Goal: Task Accomplishment & Management: Manage account settings

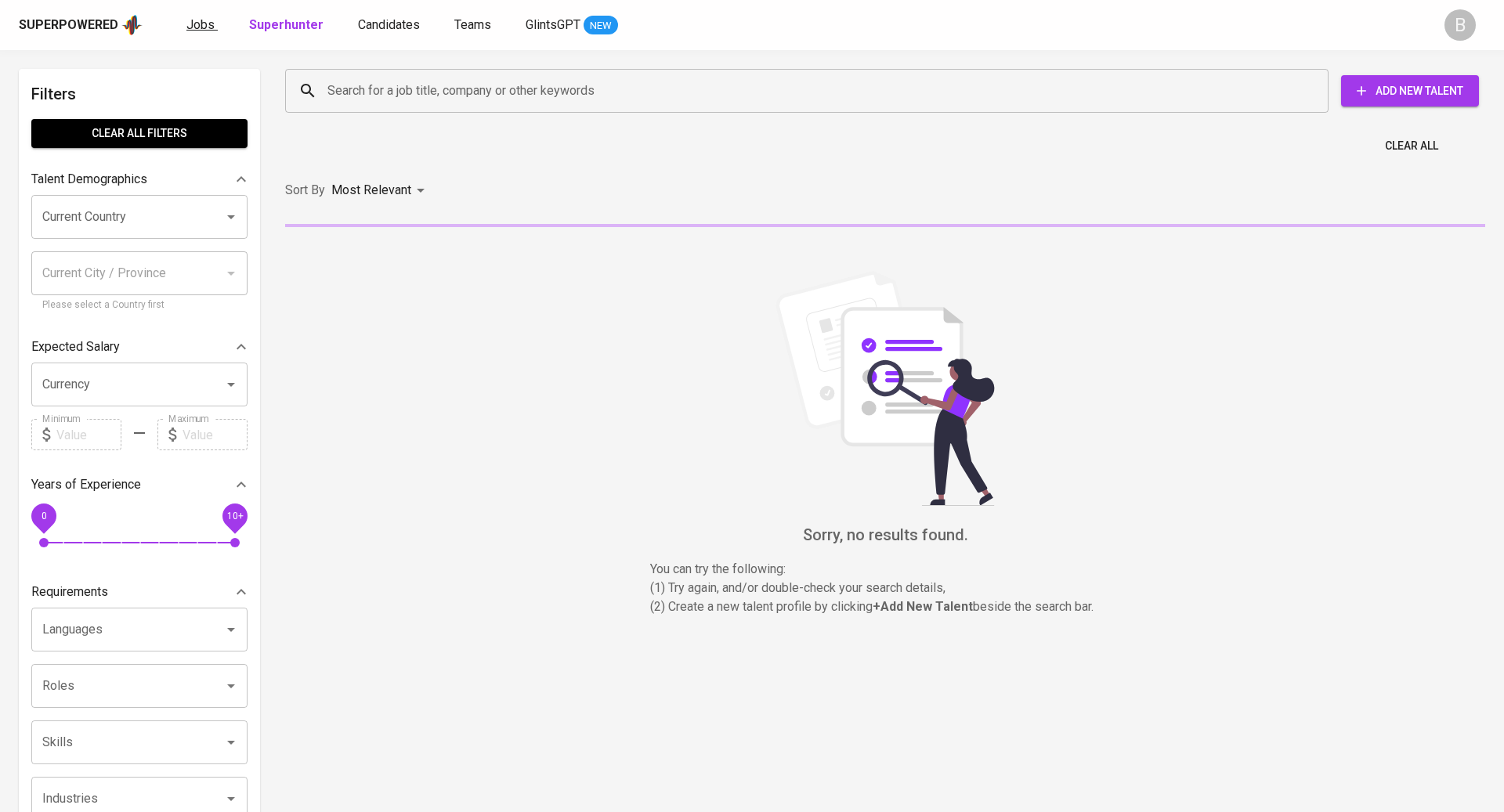
click at [207, 22] on span "Jobs" at bounding box center [201, 24] width 29 height 15
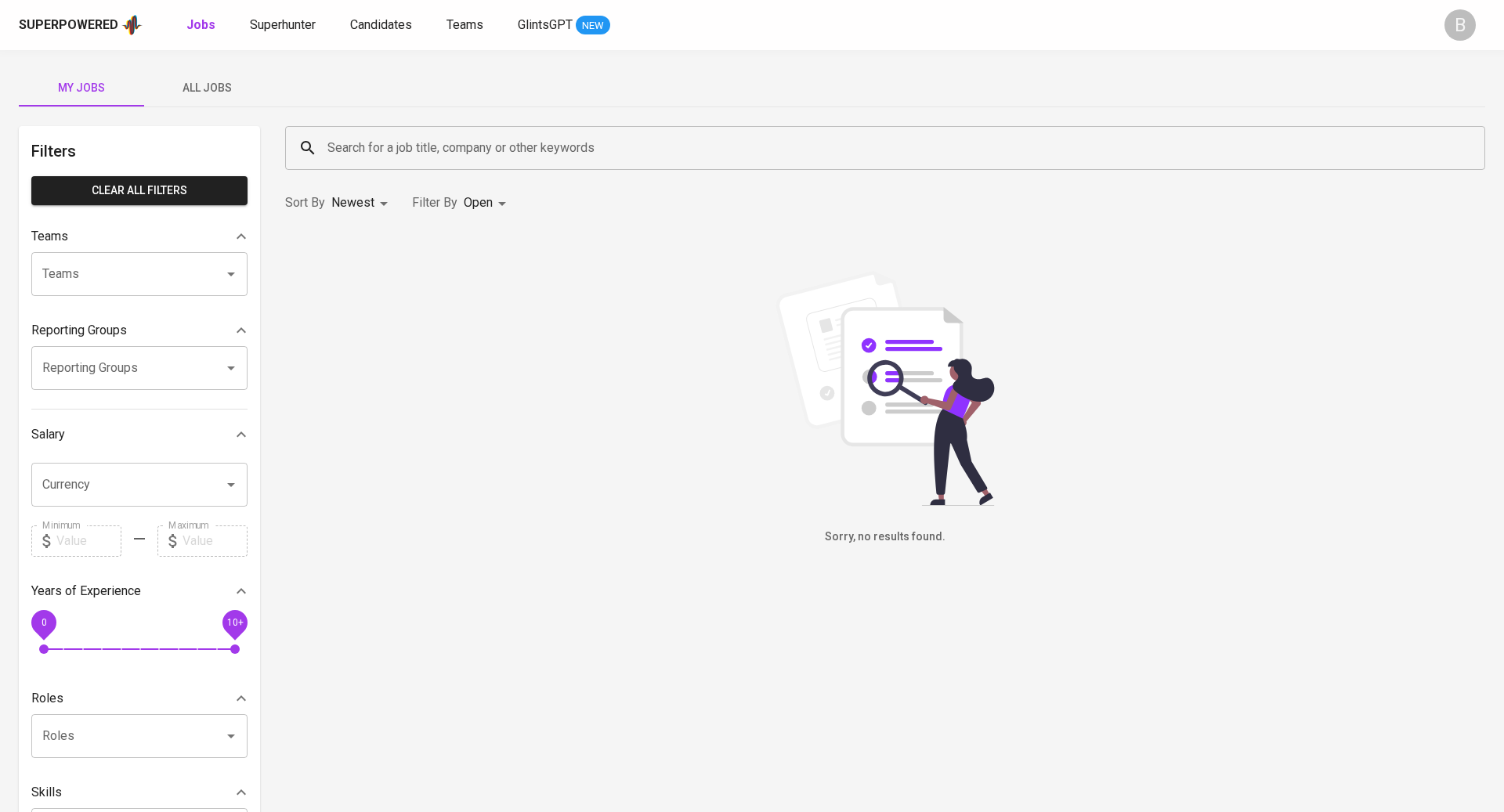
click at [228, 93] on span "All Jobs" at bounding box center [206, 88] width 106 height 20
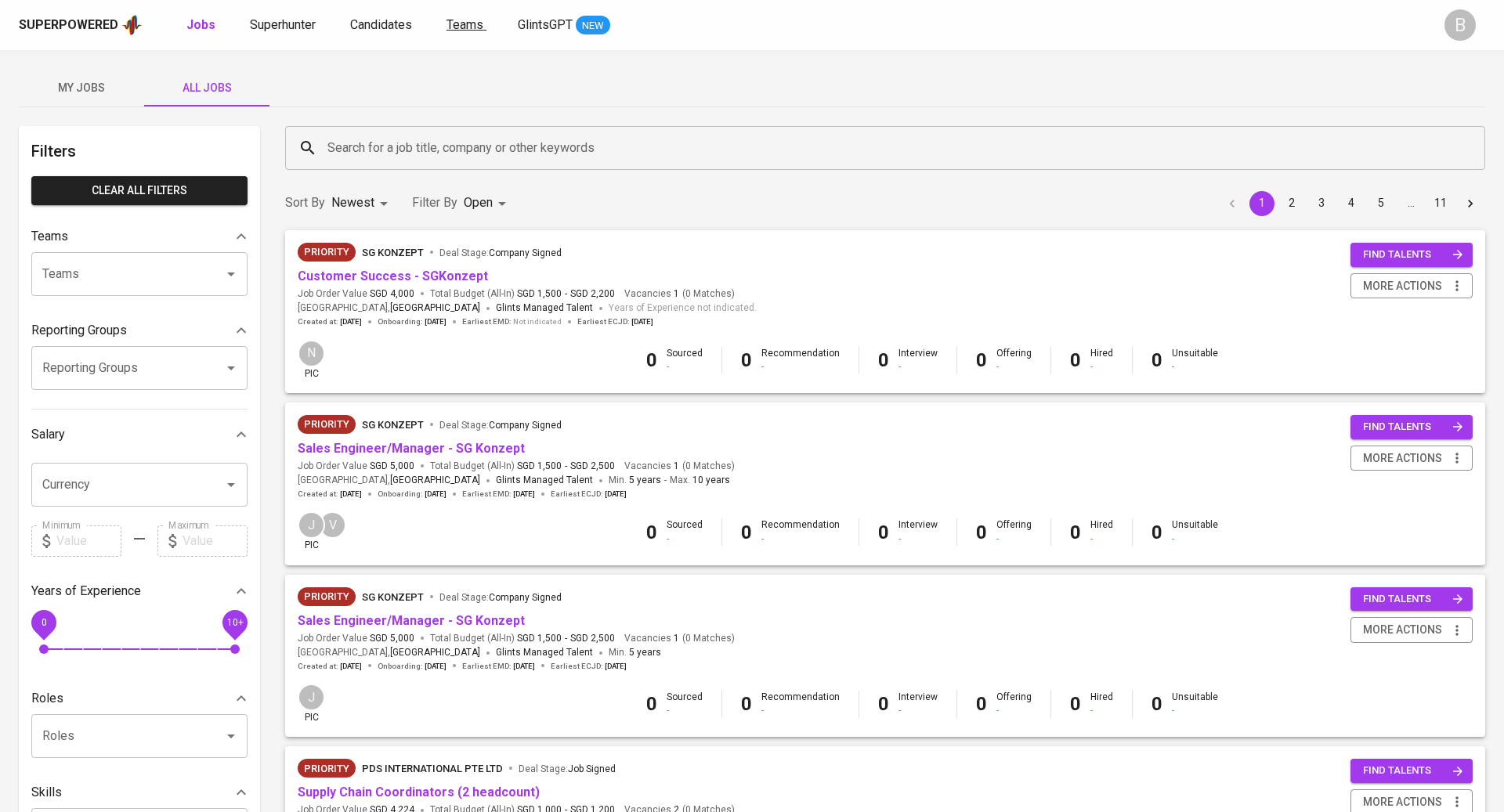
click at [467, 22] on span "Teams" at bounding box center [465, 24] width 37 height 15
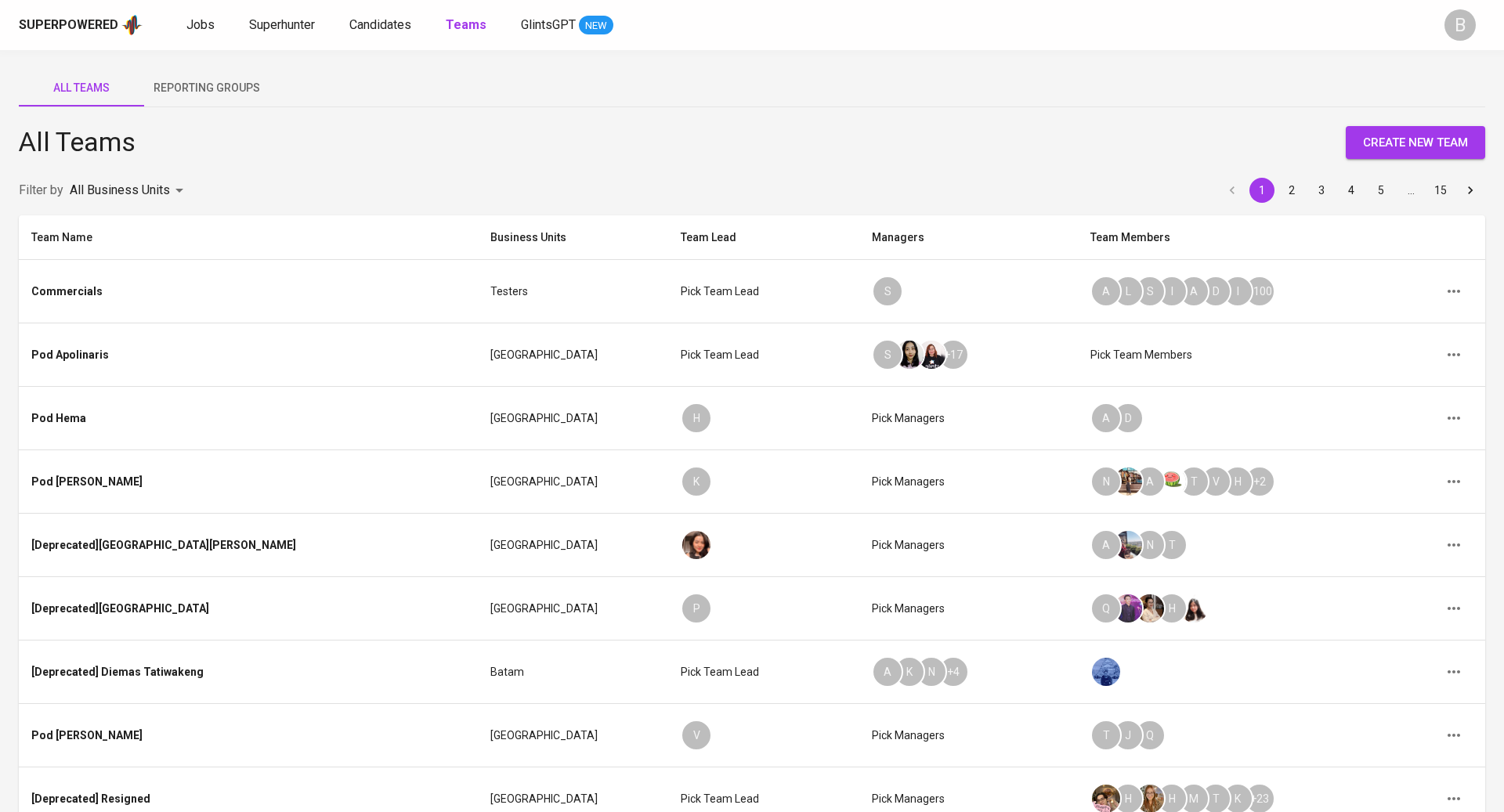
click at [143, 189] on body "Superpowered Jobs Superhunter Candidates Teams GlintsGPT NEW B All Teams Report…" at bounding box center [752, 508] width 1504 height 1017
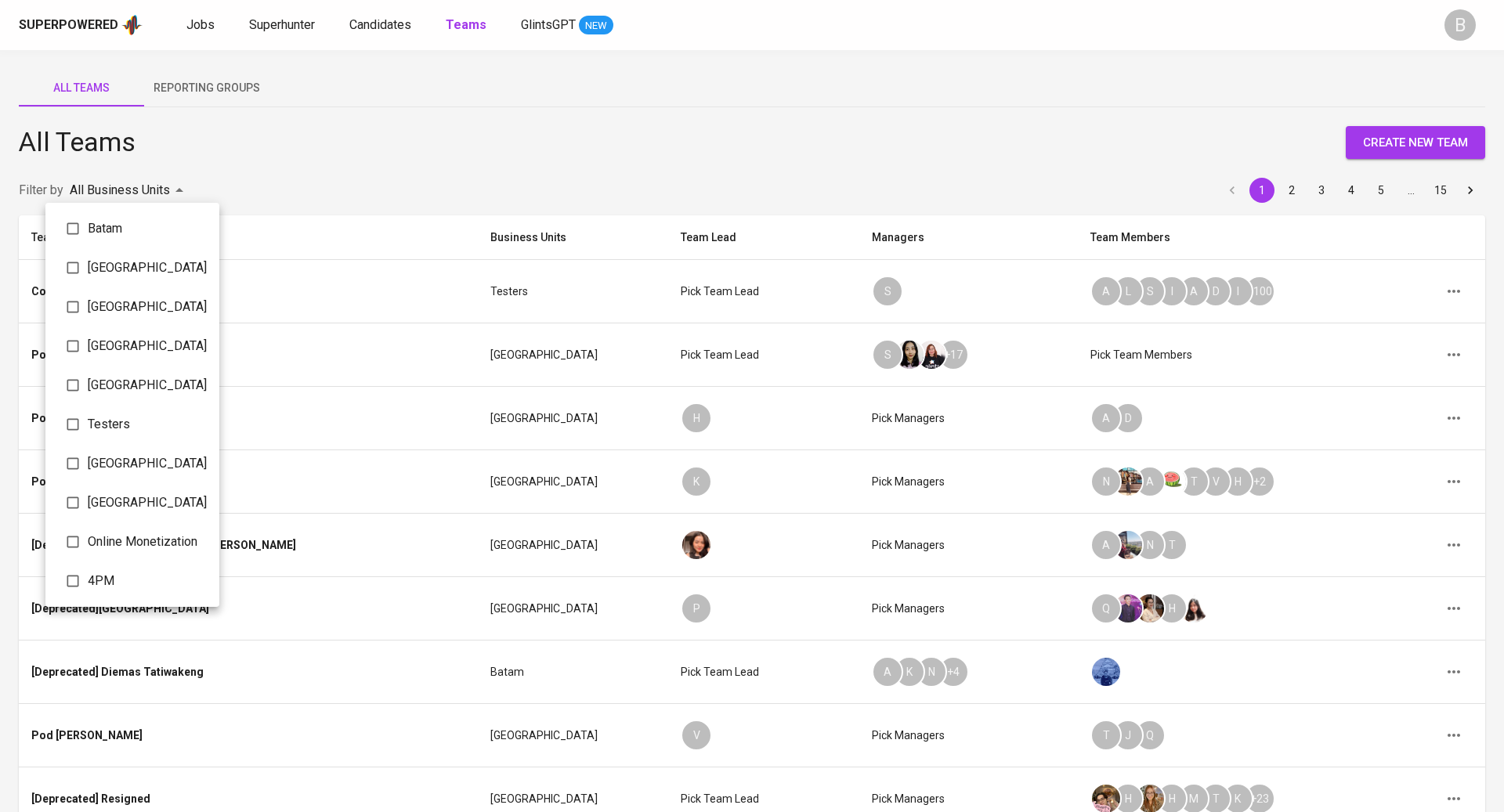
click at [121, 219] on span "Batam" at bounding box center [147, 228] width 119 height 19
type input "069fe4ad-946e-4092-af58-51a7c752ed00"
checkbox input "true"
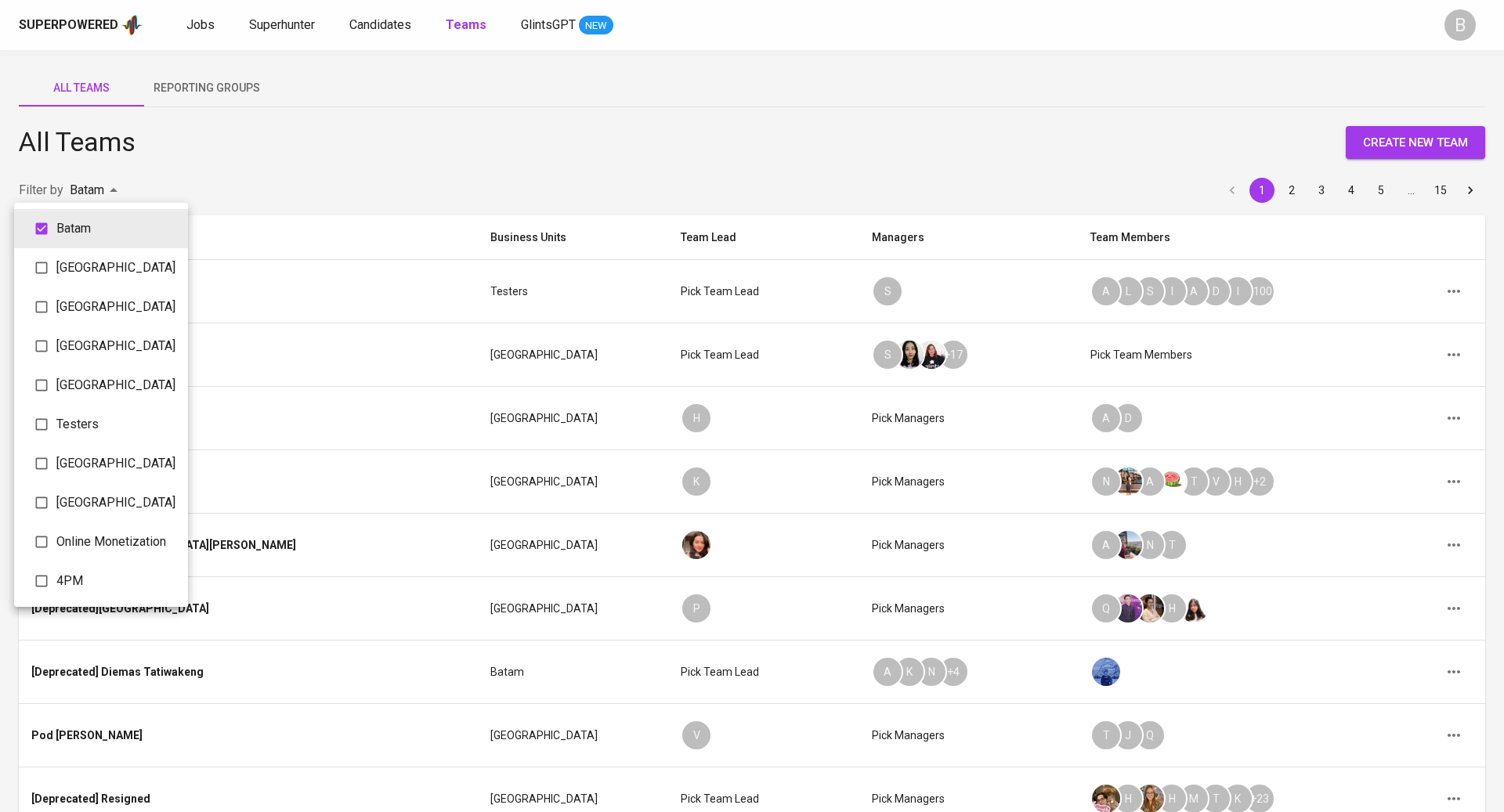
click at [328, 149] on div at bounding box center [752, 406] width 1504 height 812
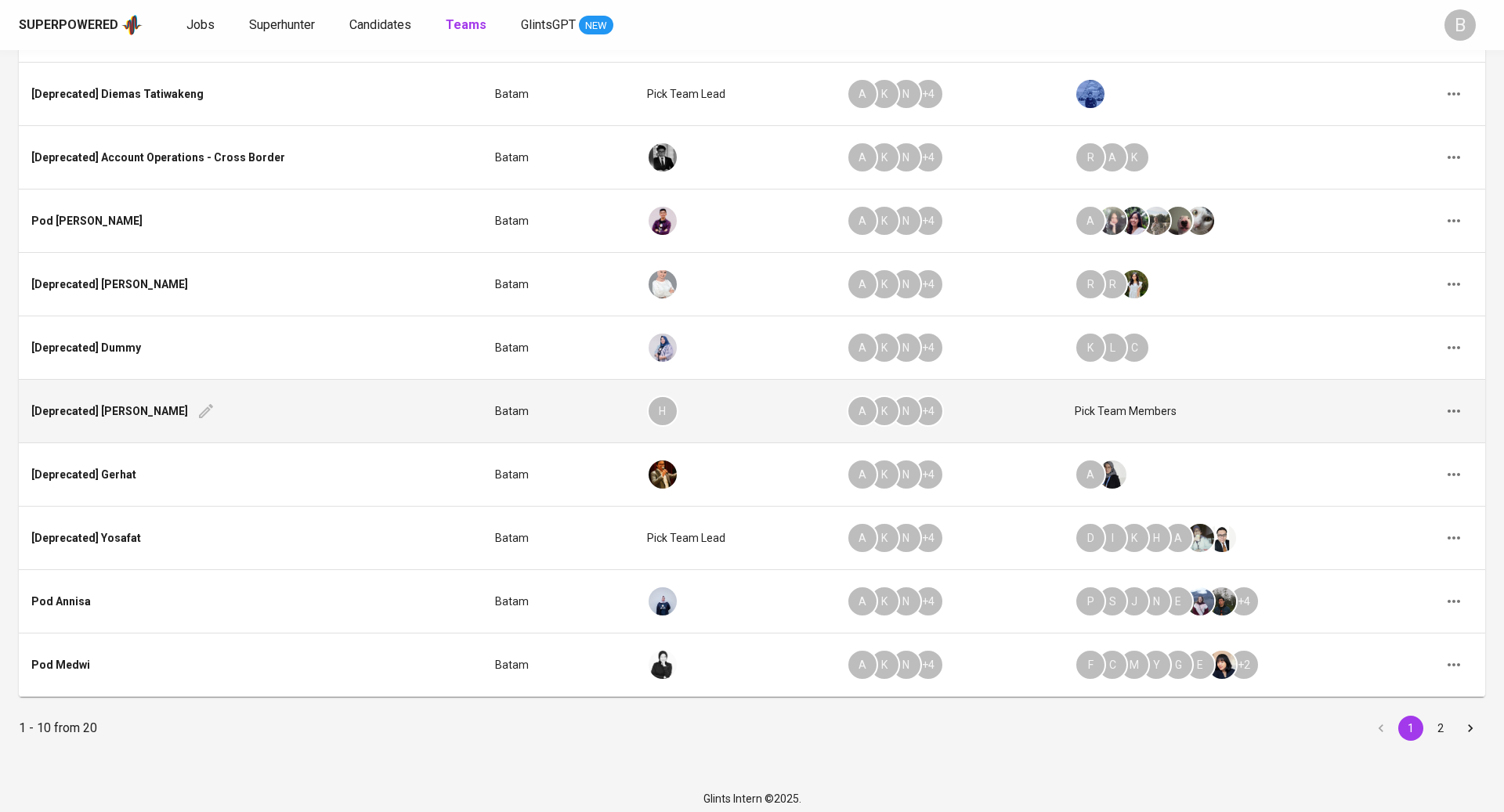
scroll to position [200, 0]
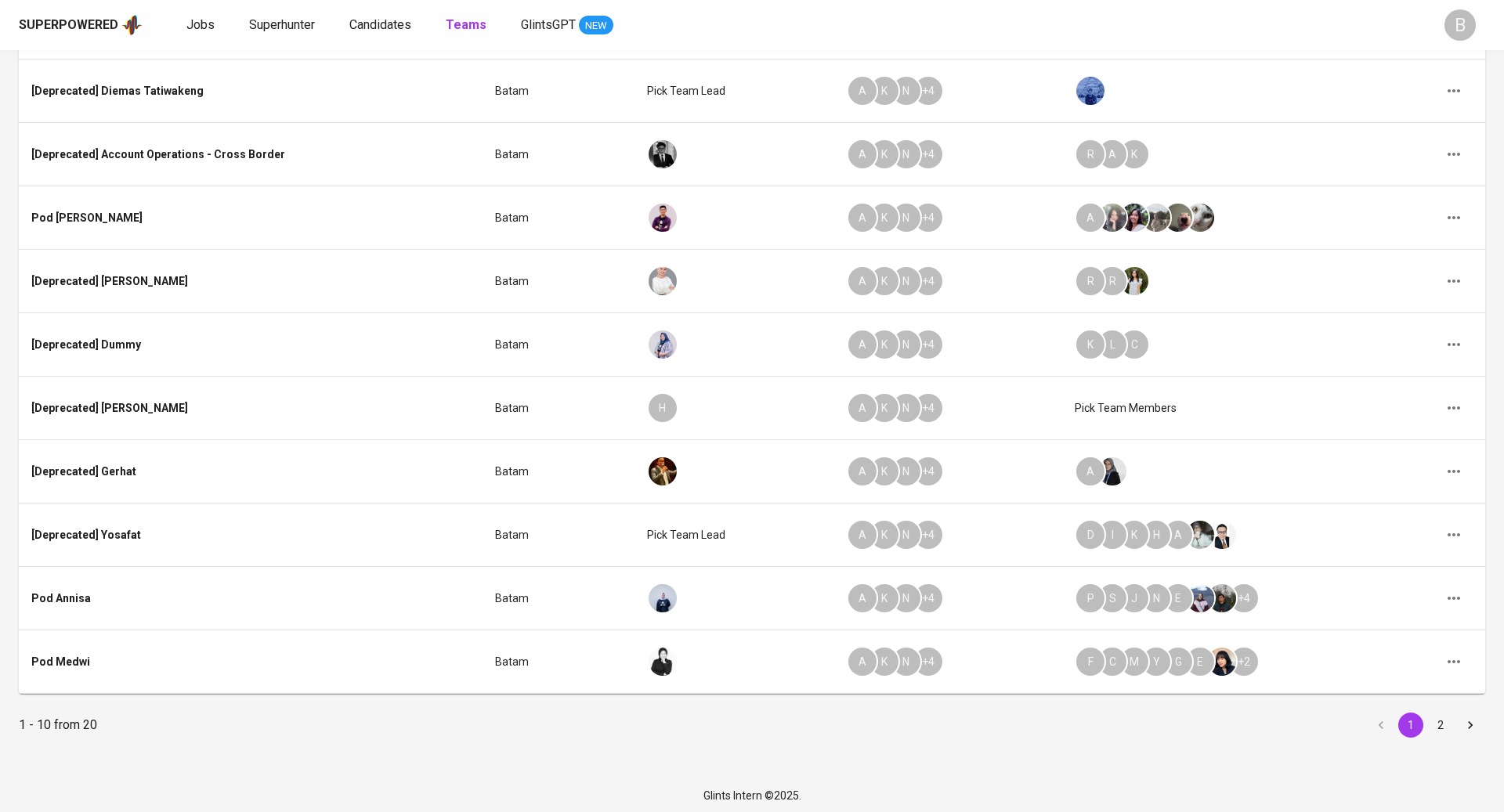
click at [1437, 719] on button "2" at bounding box center [1441, 725] width 25 height 25
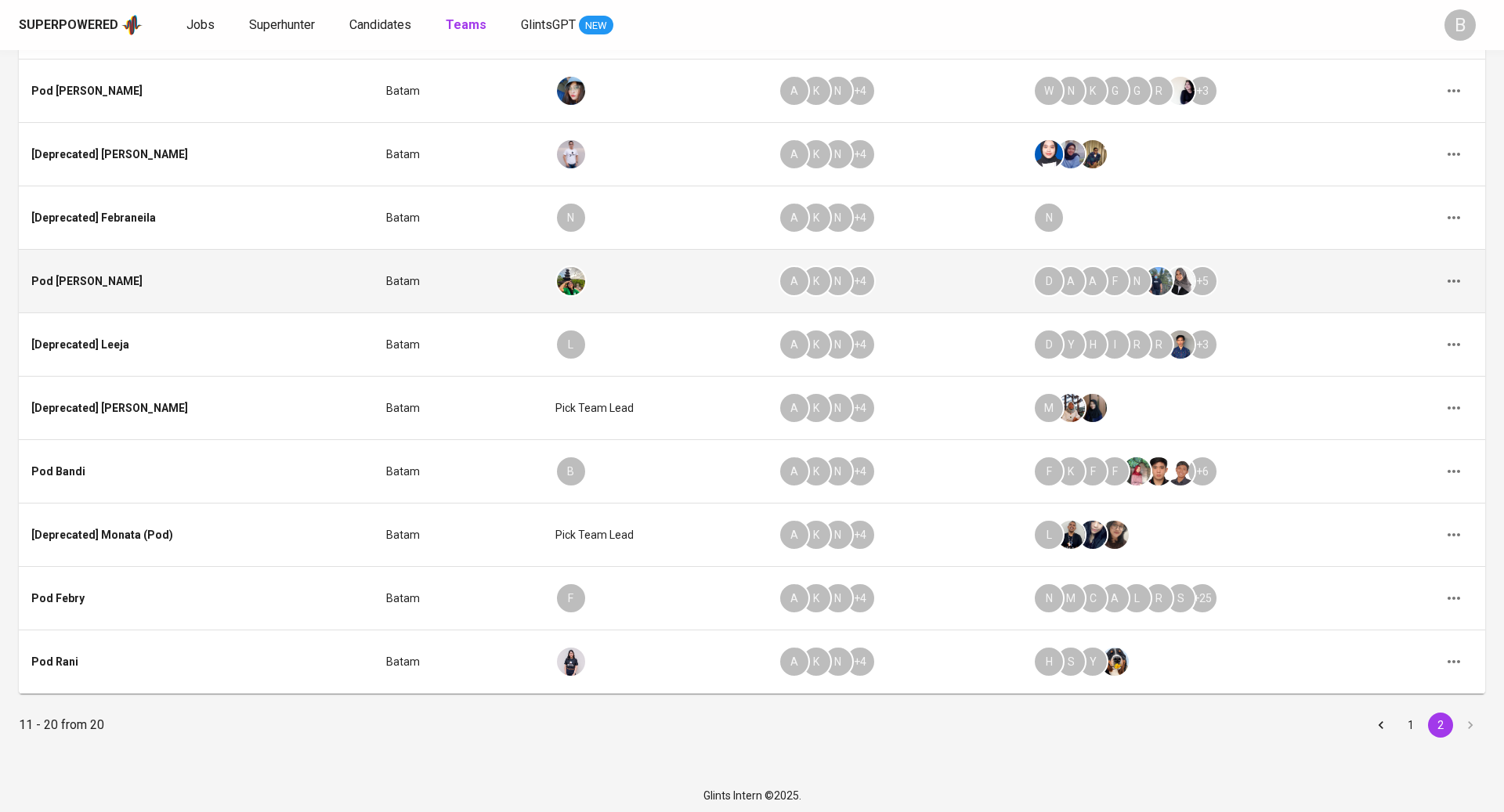
scroll to position [0, 0]
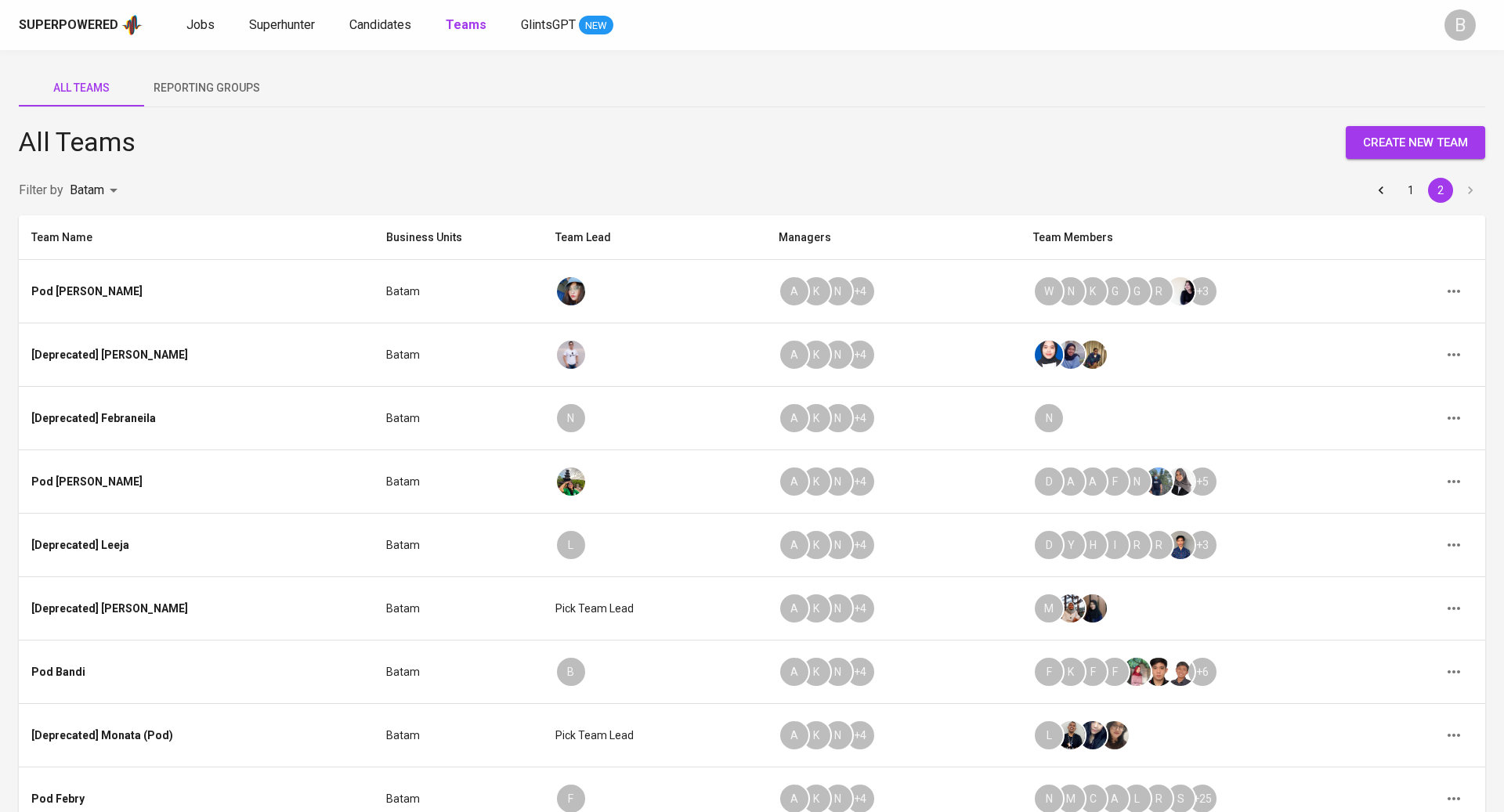
click at [1463, 24] on div "B" at bounding box center [1459, 25] width 31 height 31
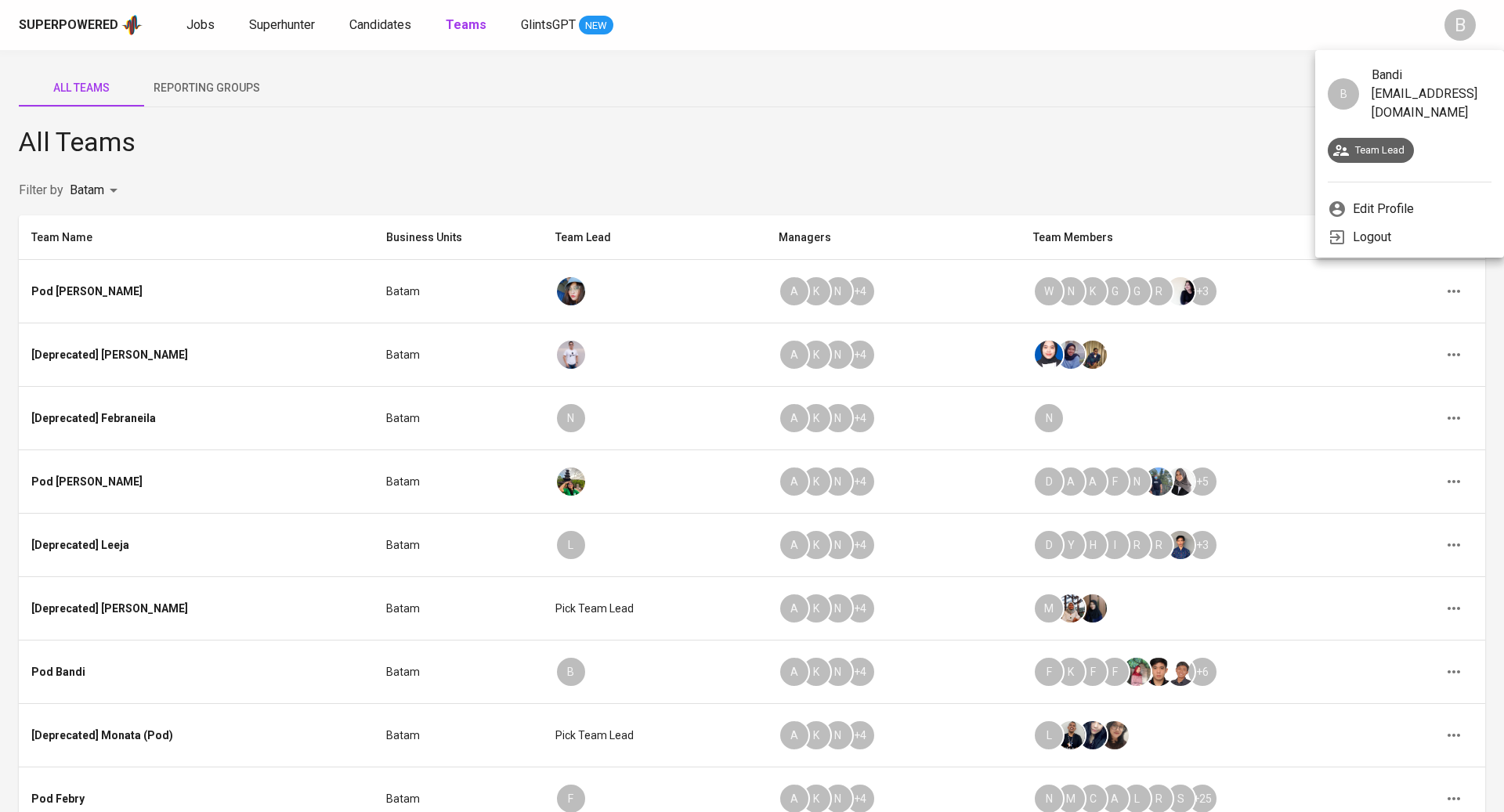
click at [1363, 200] on p "Edit Profile" at bounding box center [1383, 209] width 61 height 19
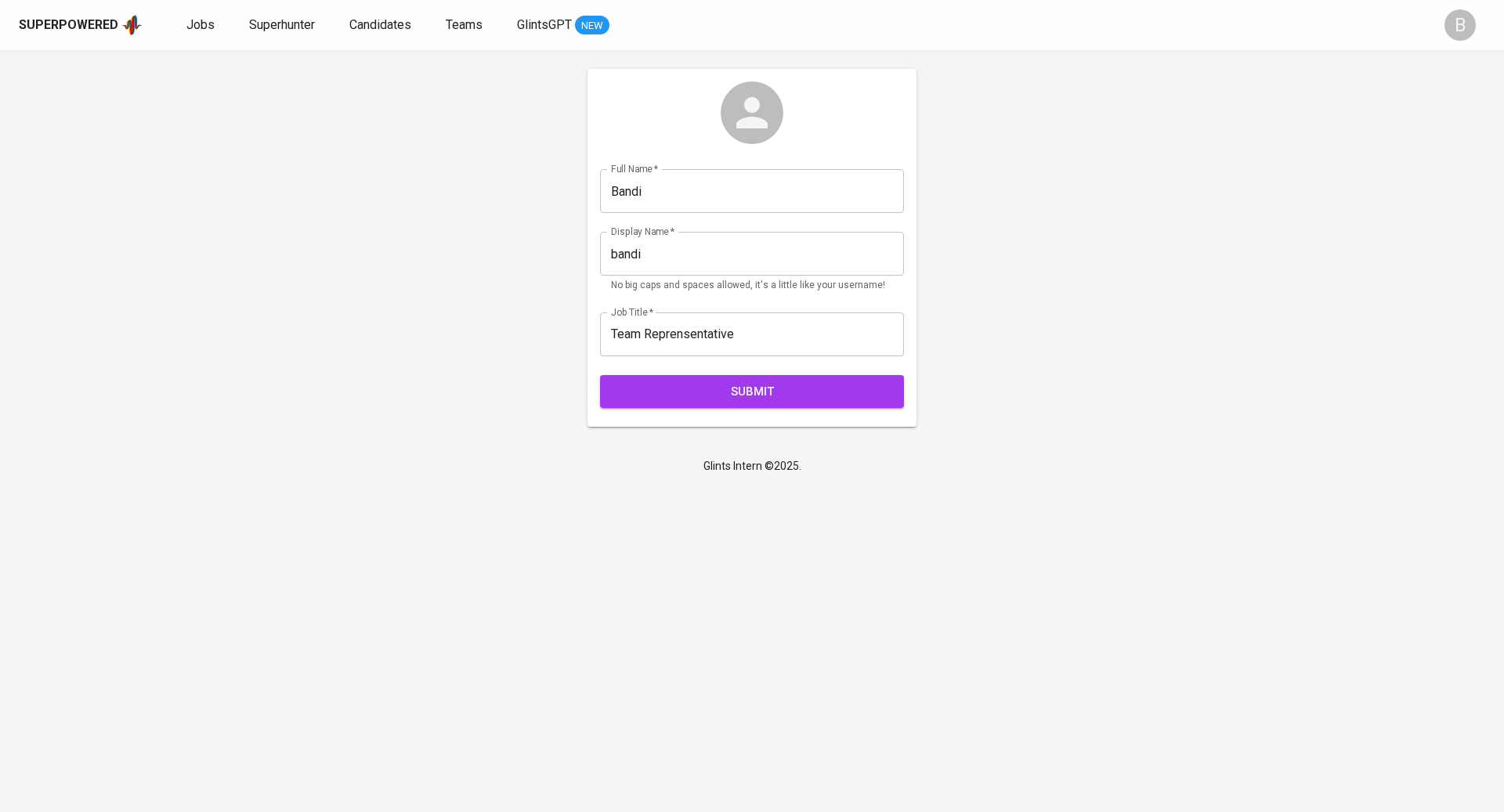
click at [759, 101] on icon at bounding box center [752, 113] width 47 height 47
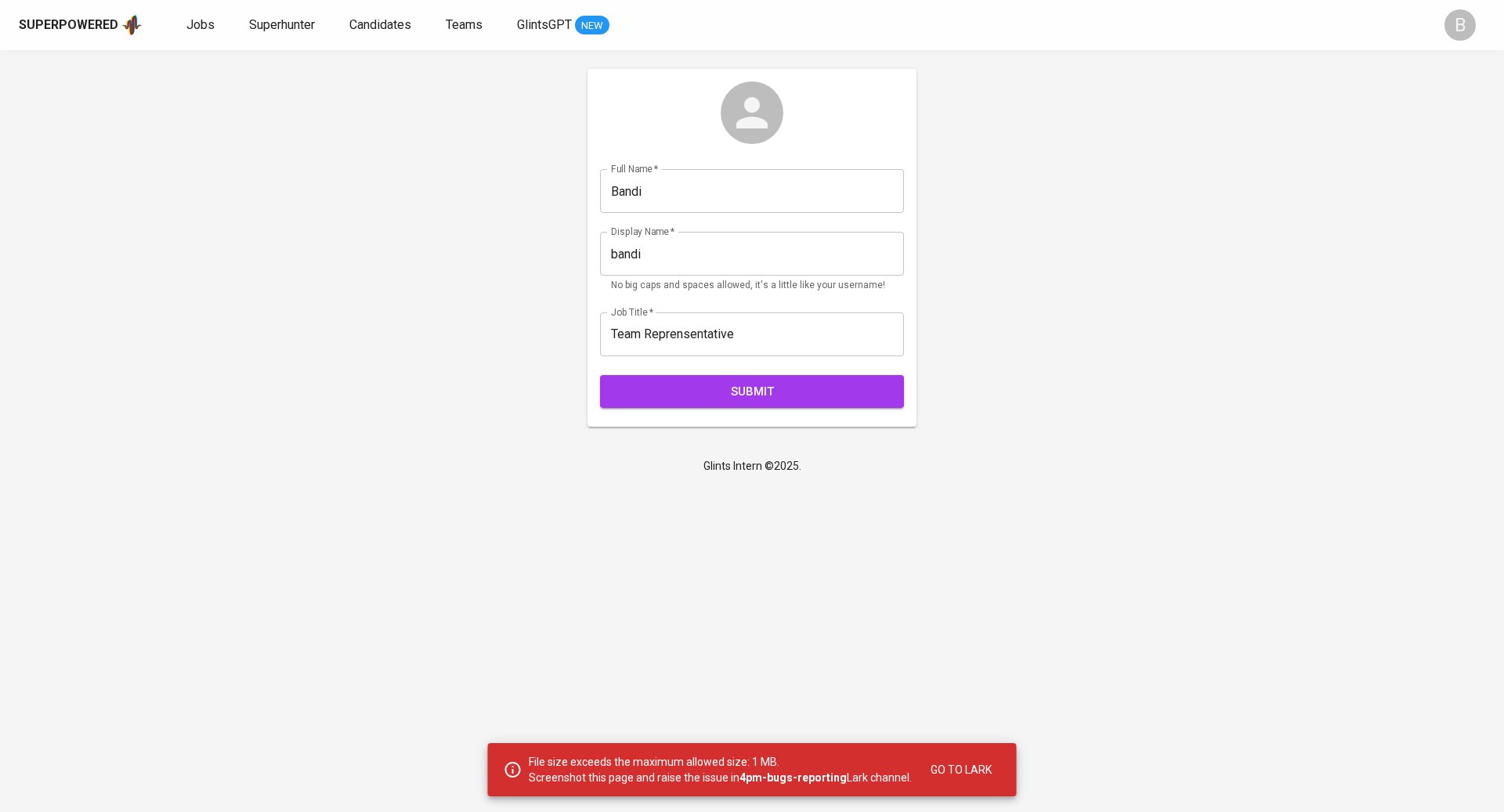
click at [746, 125] on icon at bounding box center [752, 113] width 31 height 31
click at [755, 111] on img at bounding box center [752, 113] width 63 height 63
click at [476, 22] on span "Teams" at bounding box center [464, 24] width 37 height 15
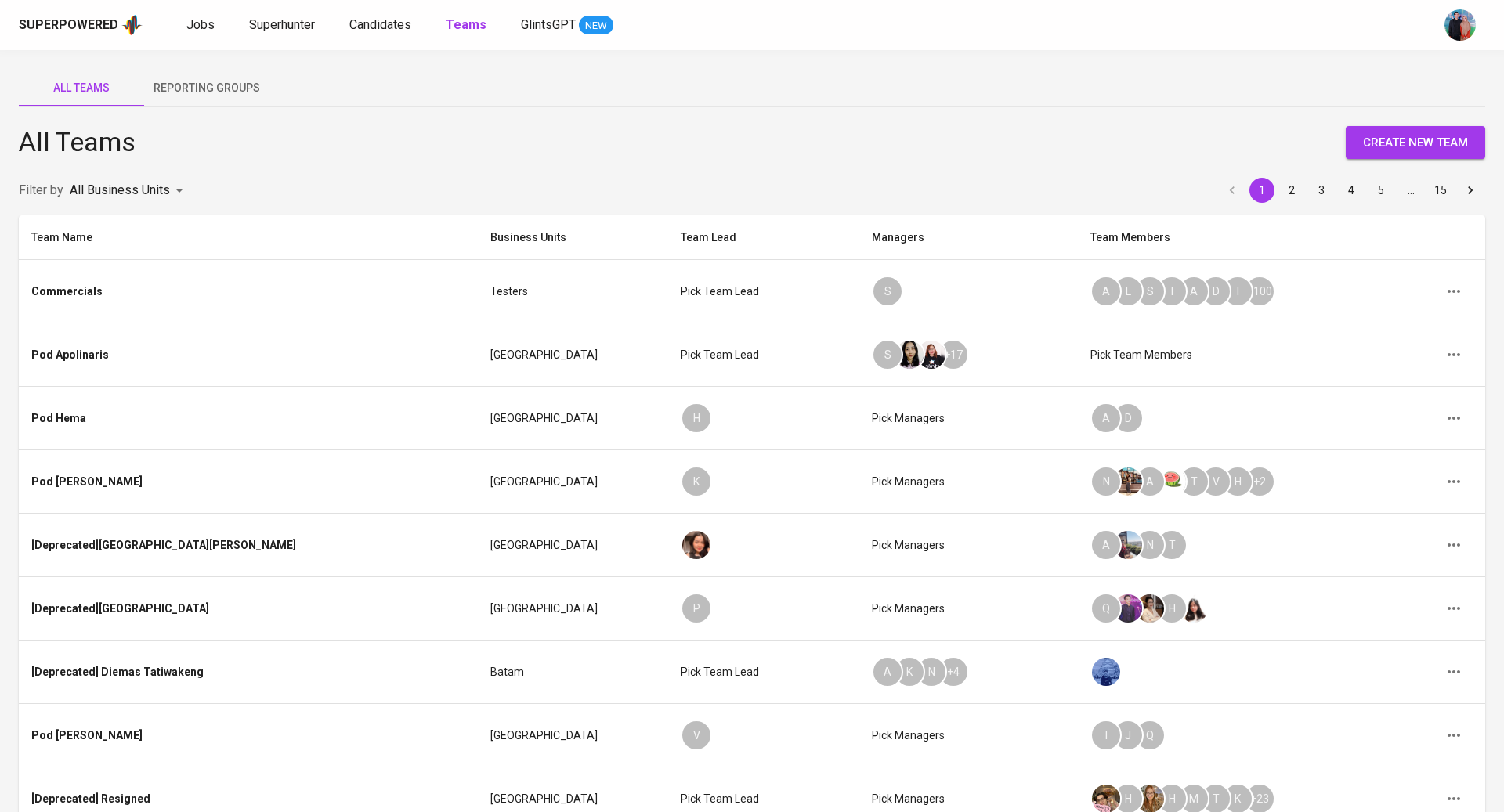
click at [231, 75] on button "Reporting Groups" at bounding box center [206, 88] width 125 height 38
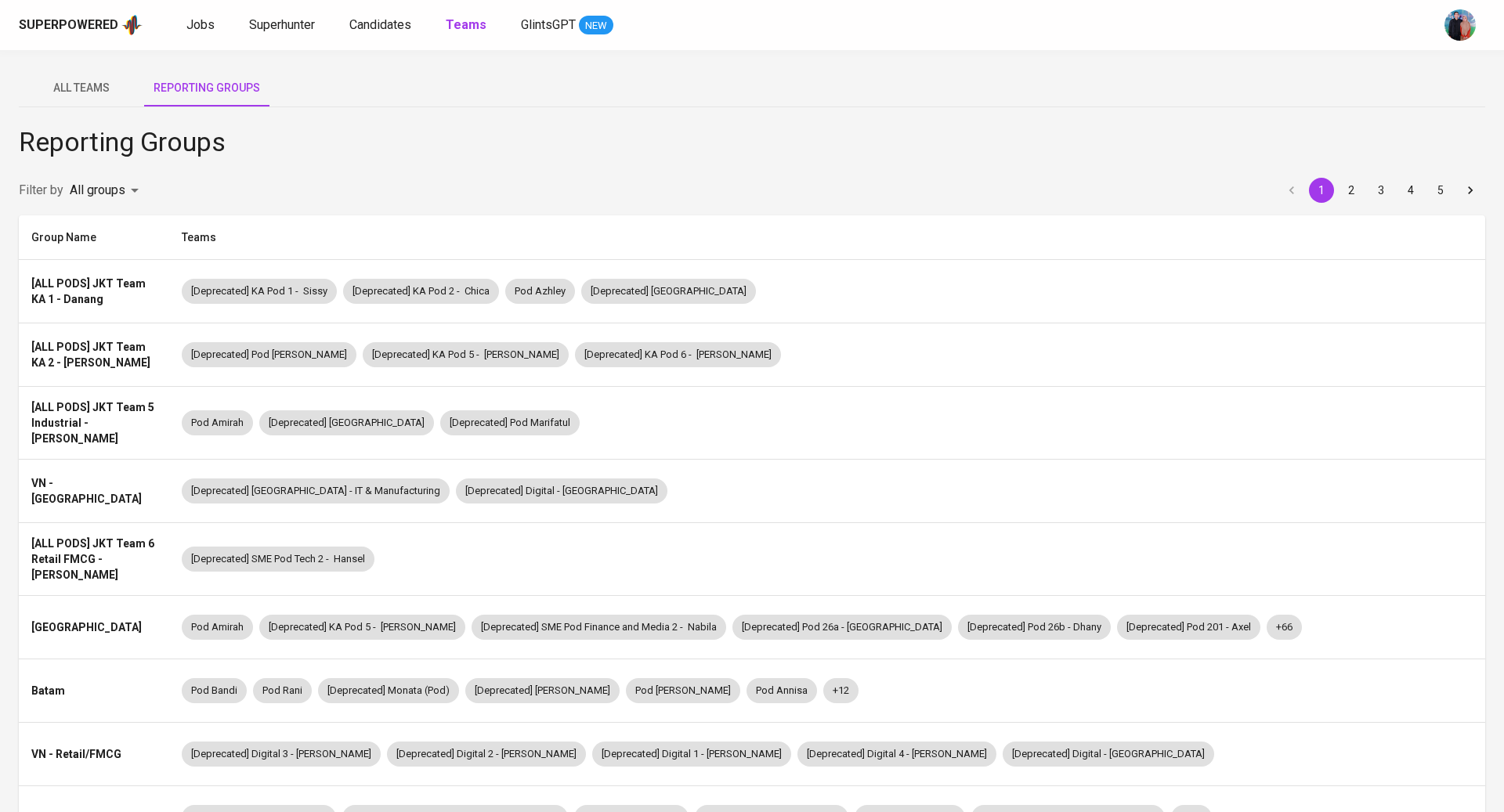
click at [122, 180] on body "Superpowered Jobs Superhunter Candidates Teams GlintsGPT NEW All Teams Reportin…" at bounding box center [752, 517] width 1504 height 1035
click at [100, 252] on li "My groups" at bounding box center [107, 252] width 84 height 29
type input "MY_GROUPS"
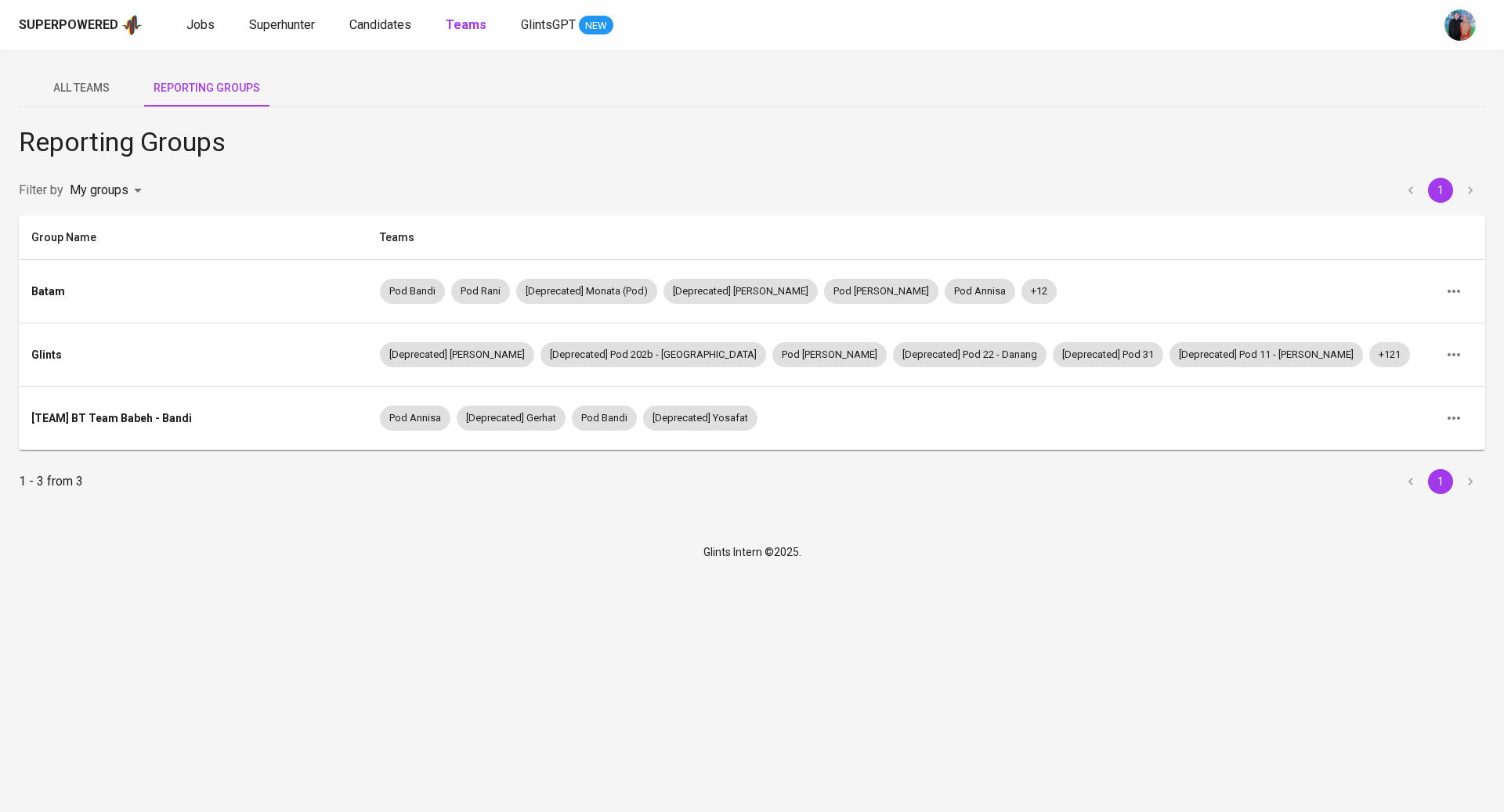
click at [445, 292] on span "Pod Bandi" at bounding box center [412, 291] width 65 height 15
click at [97, 79] on span "All Teams" at bounding box center [81, 88] width 106 height 20
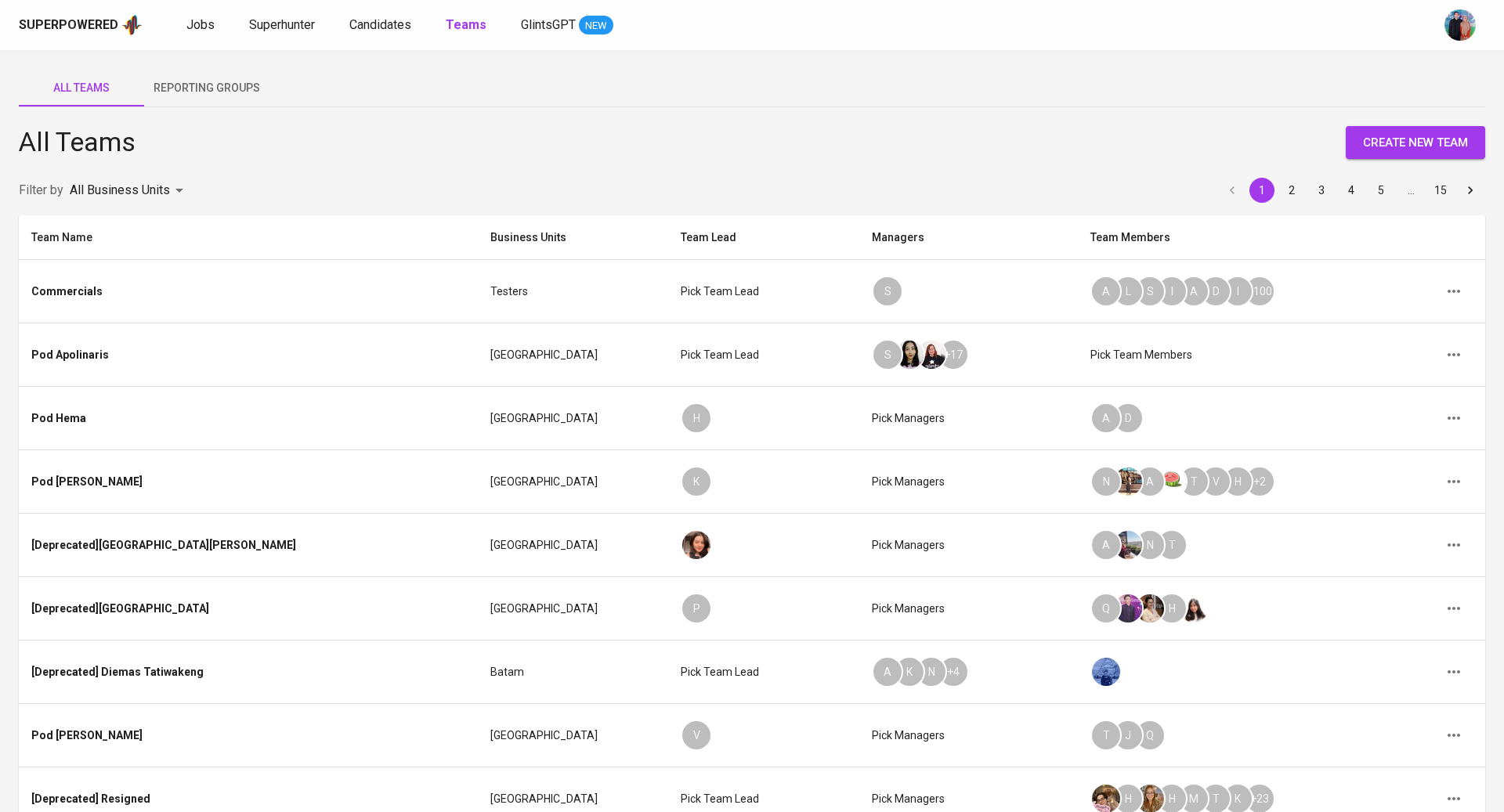
click at [123, 188] on body "Superpowered Jobs Superhunter Candidates Teams GlintsGPT NEW All Teams Reportin…" at bounding box center [752, 508] width 1504 height 1017
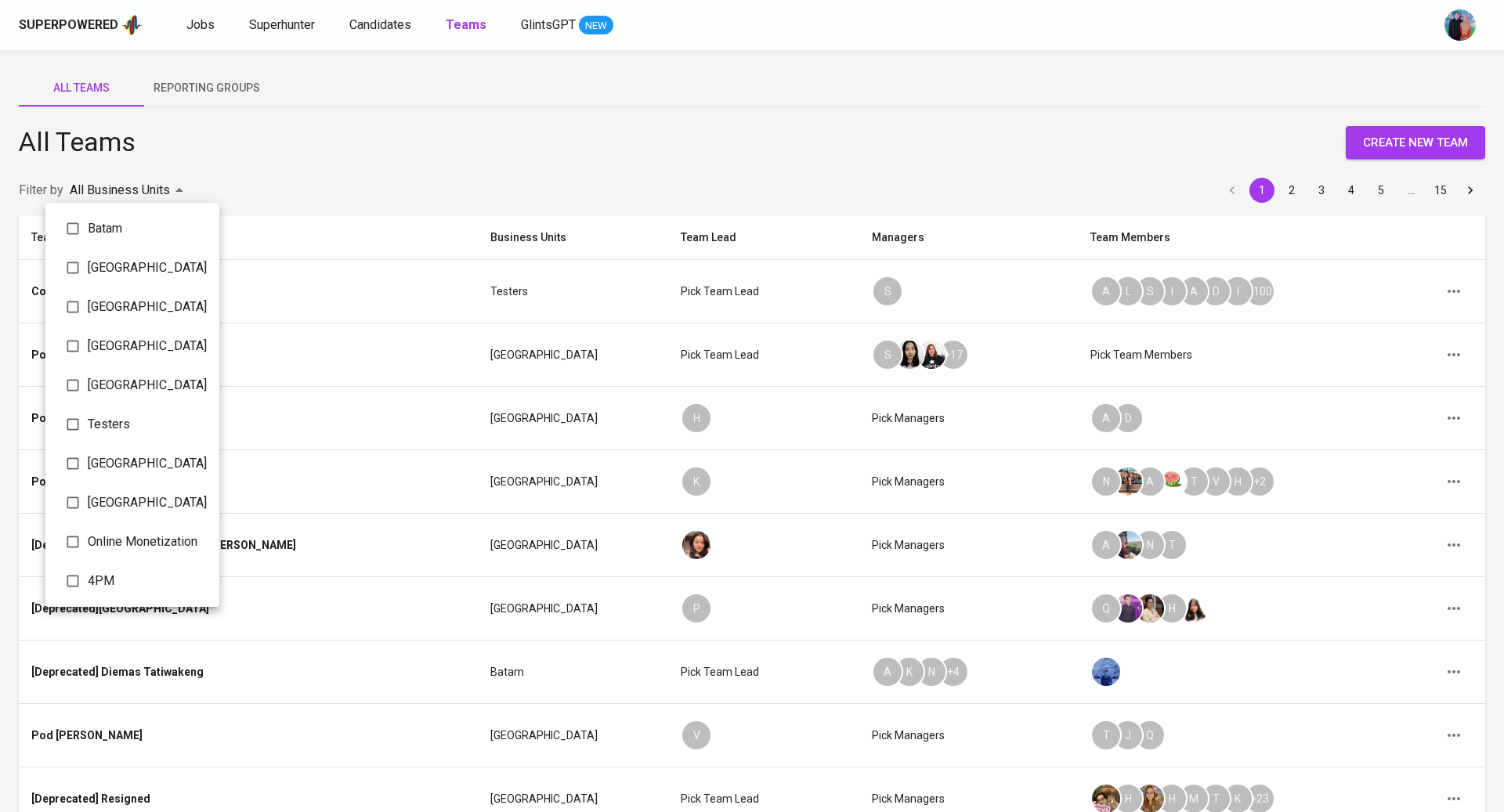
click at [117, 229] on span "Batam" at bounding box center [147, 228] width 119 height 19
type input "069fe4ad-946e-4092-af58-51a7c752ed00"
checkbox input "true"
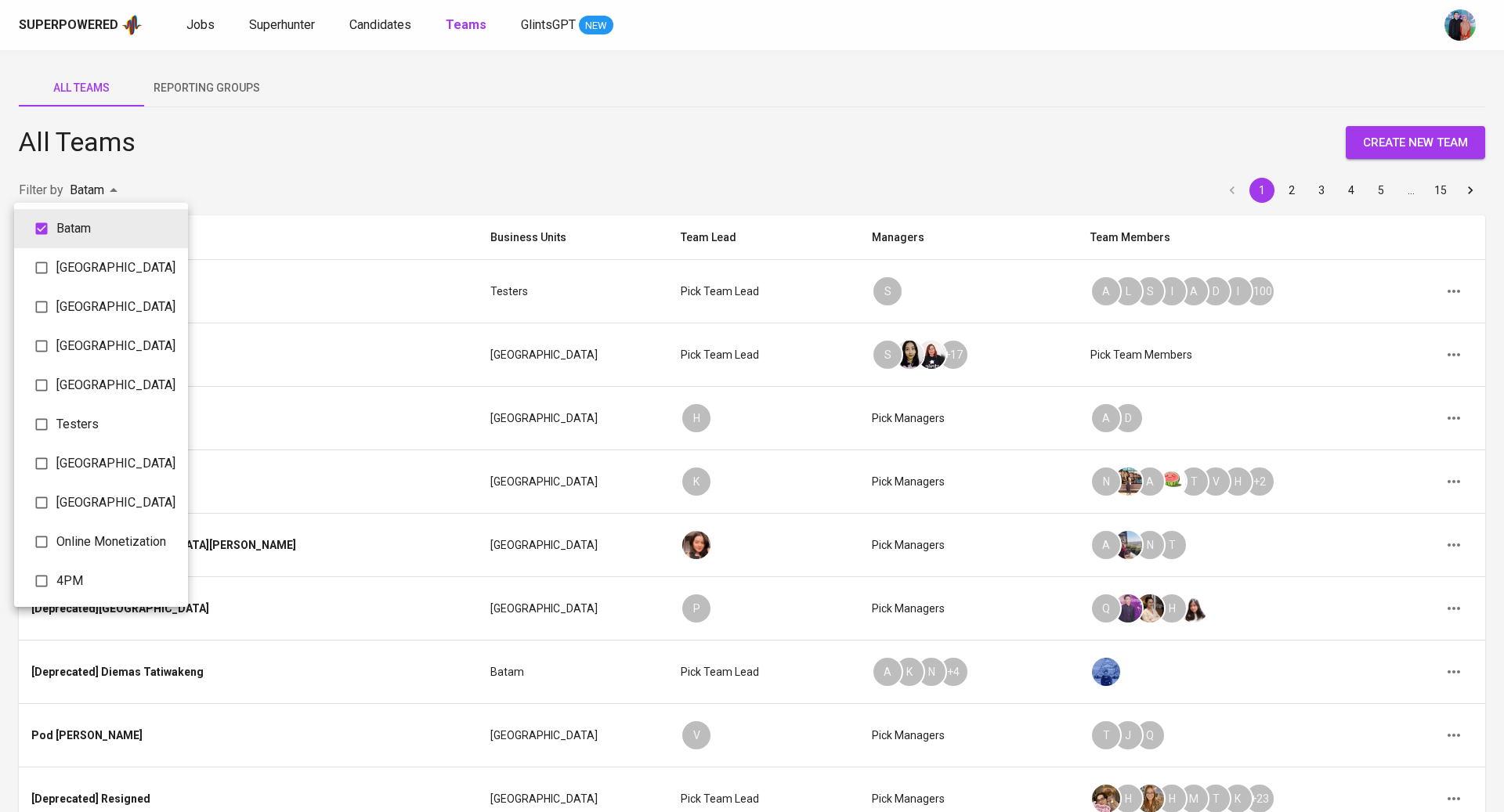
click at [307, 177] on div at bounding box center [752, 406] width 1504 height 812
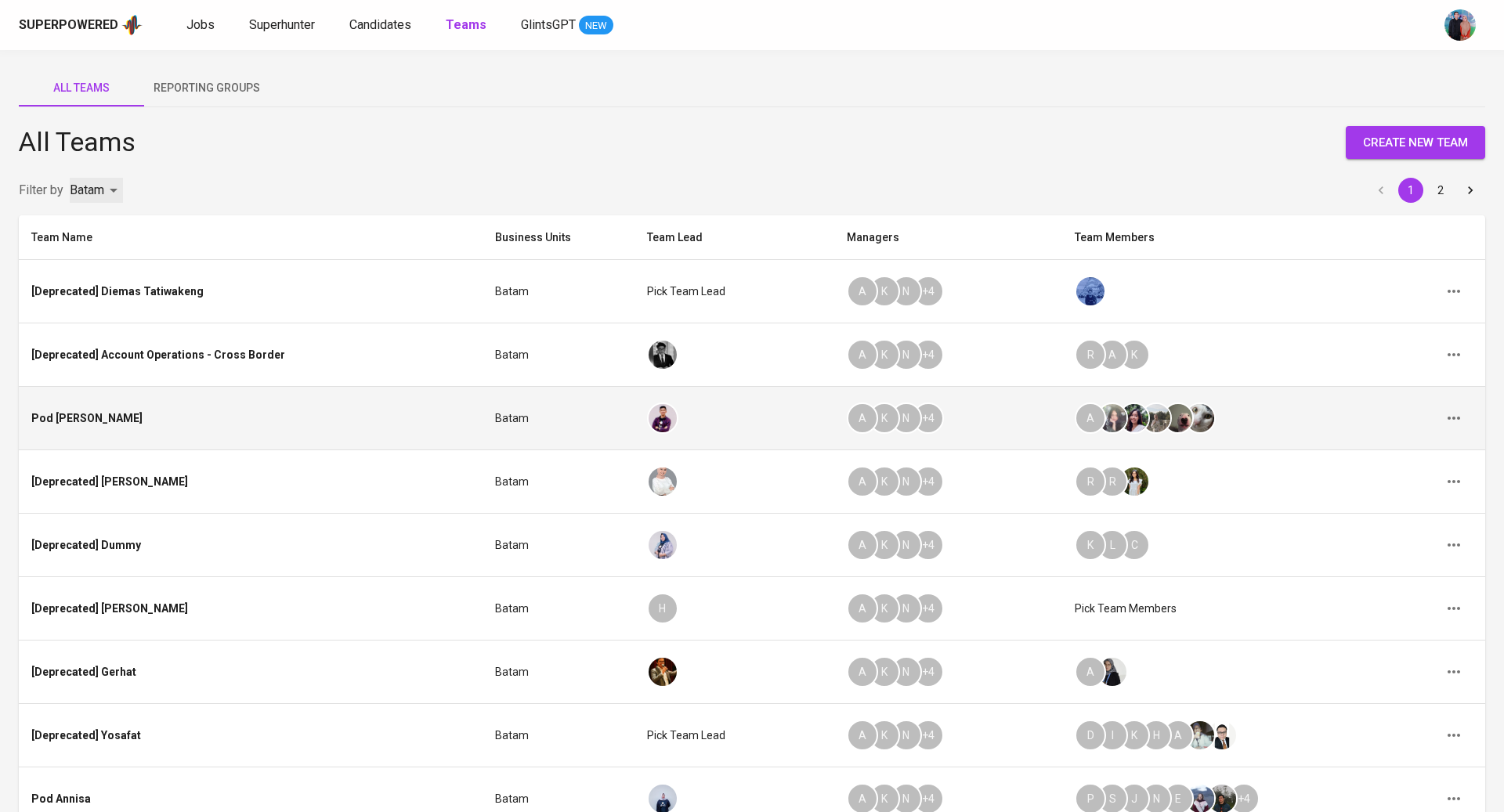
scroll to position [200, 0]
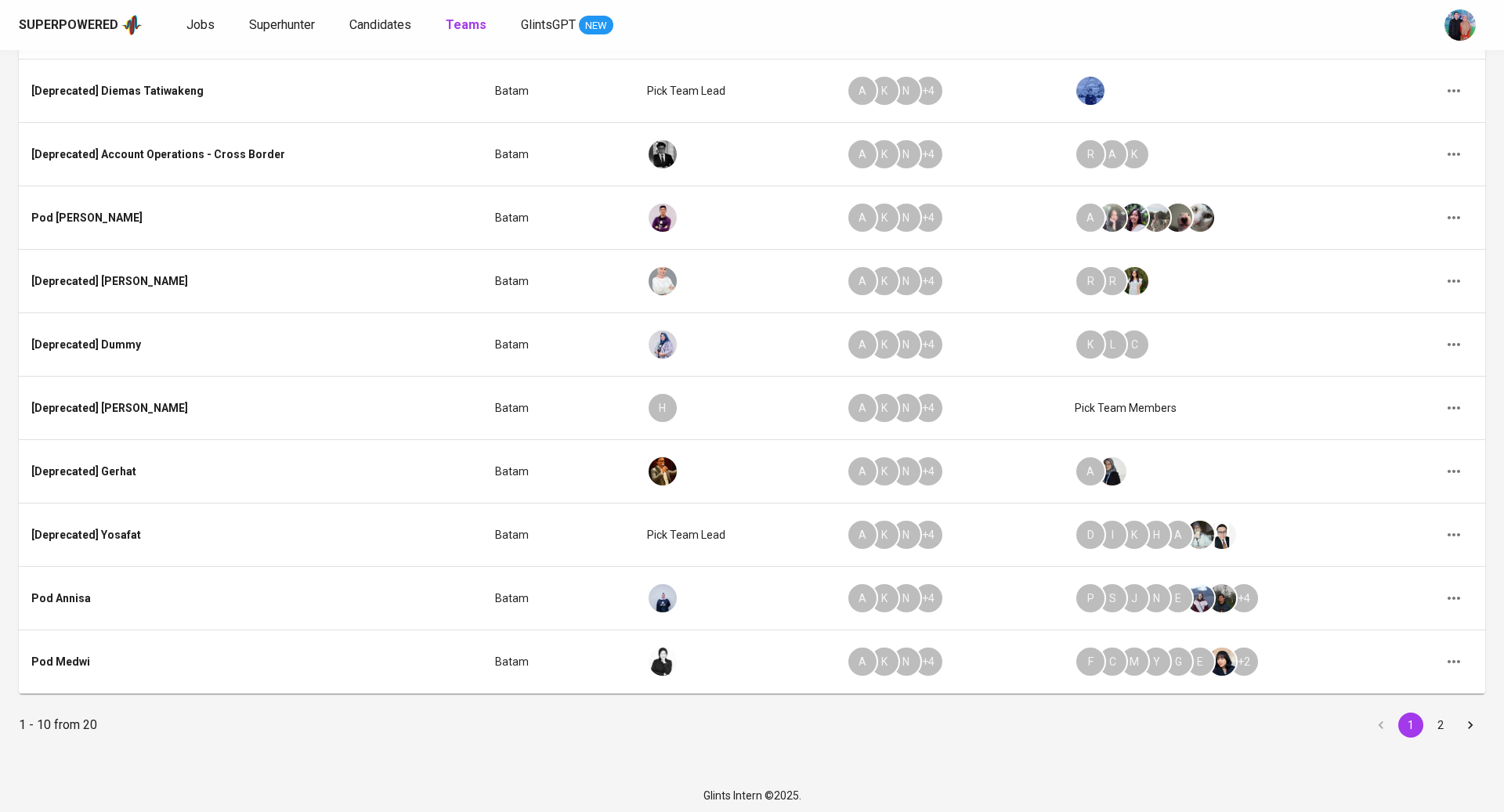
click at [1437, 713] on button "2" at bounding box center [1441, 725] width 25 height 25
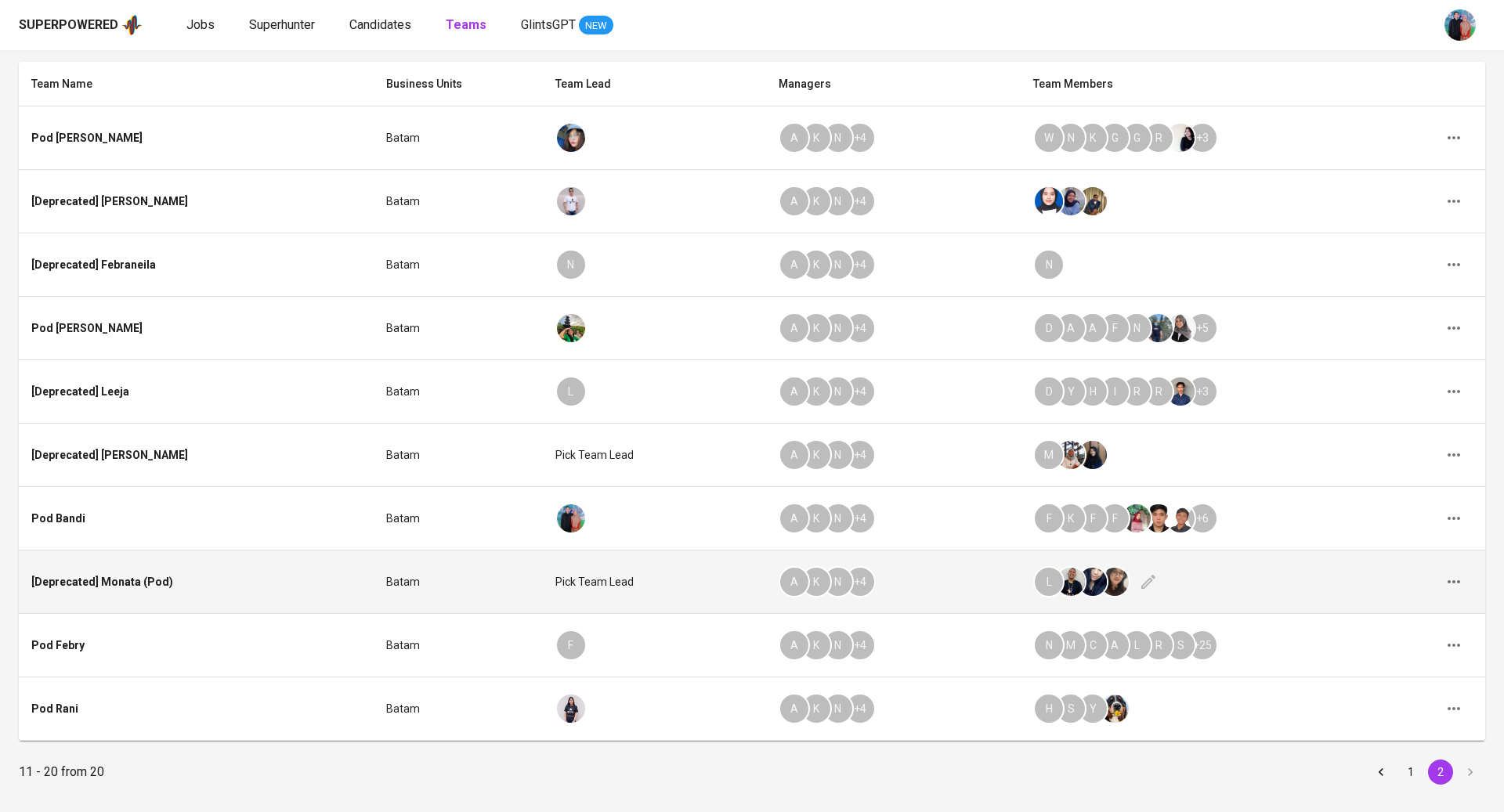
scroll to position [155, 0]
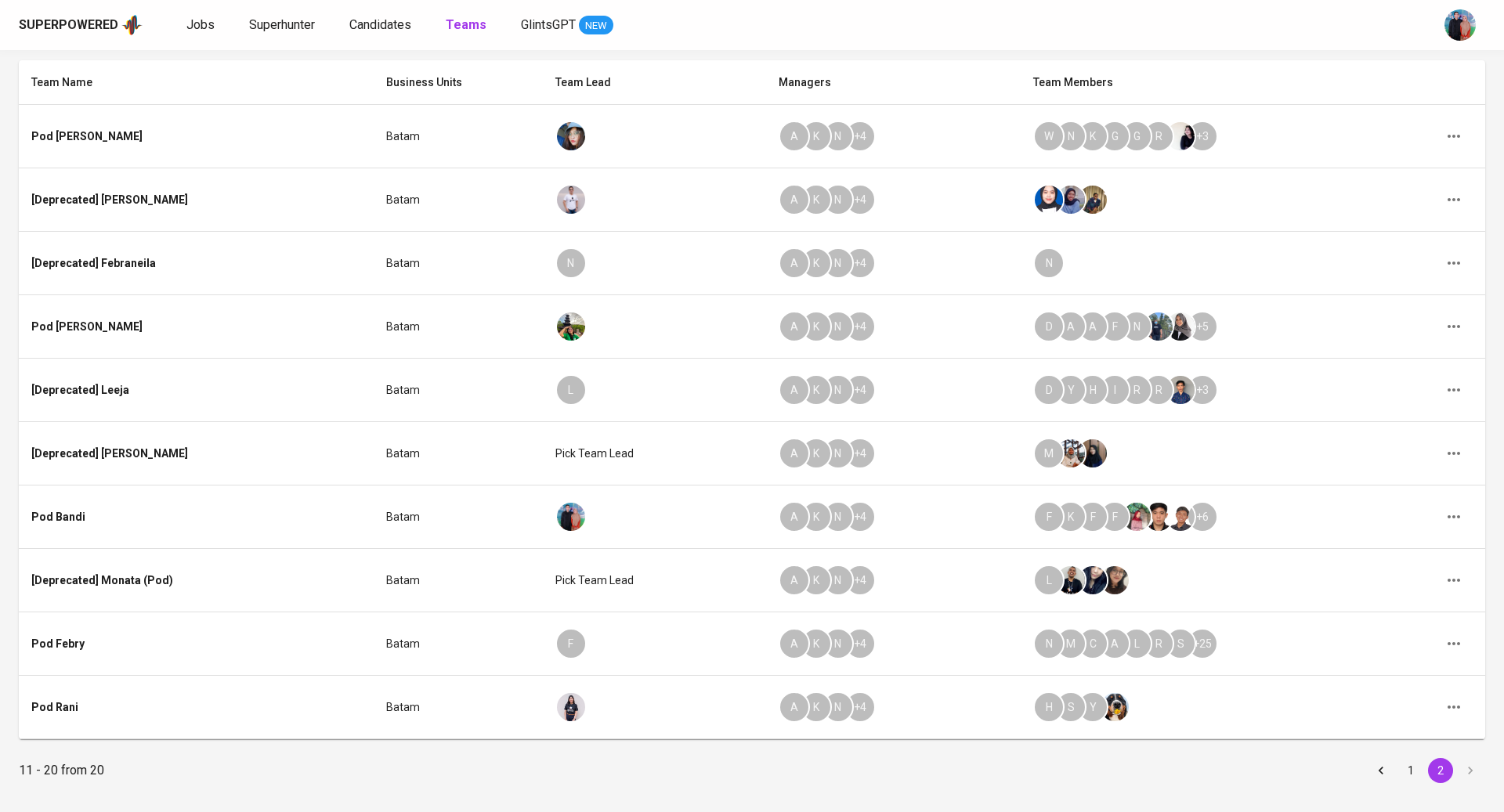
click at [1452, 22] on img "button" at bounding box center [1459, 25] width 31 height 31
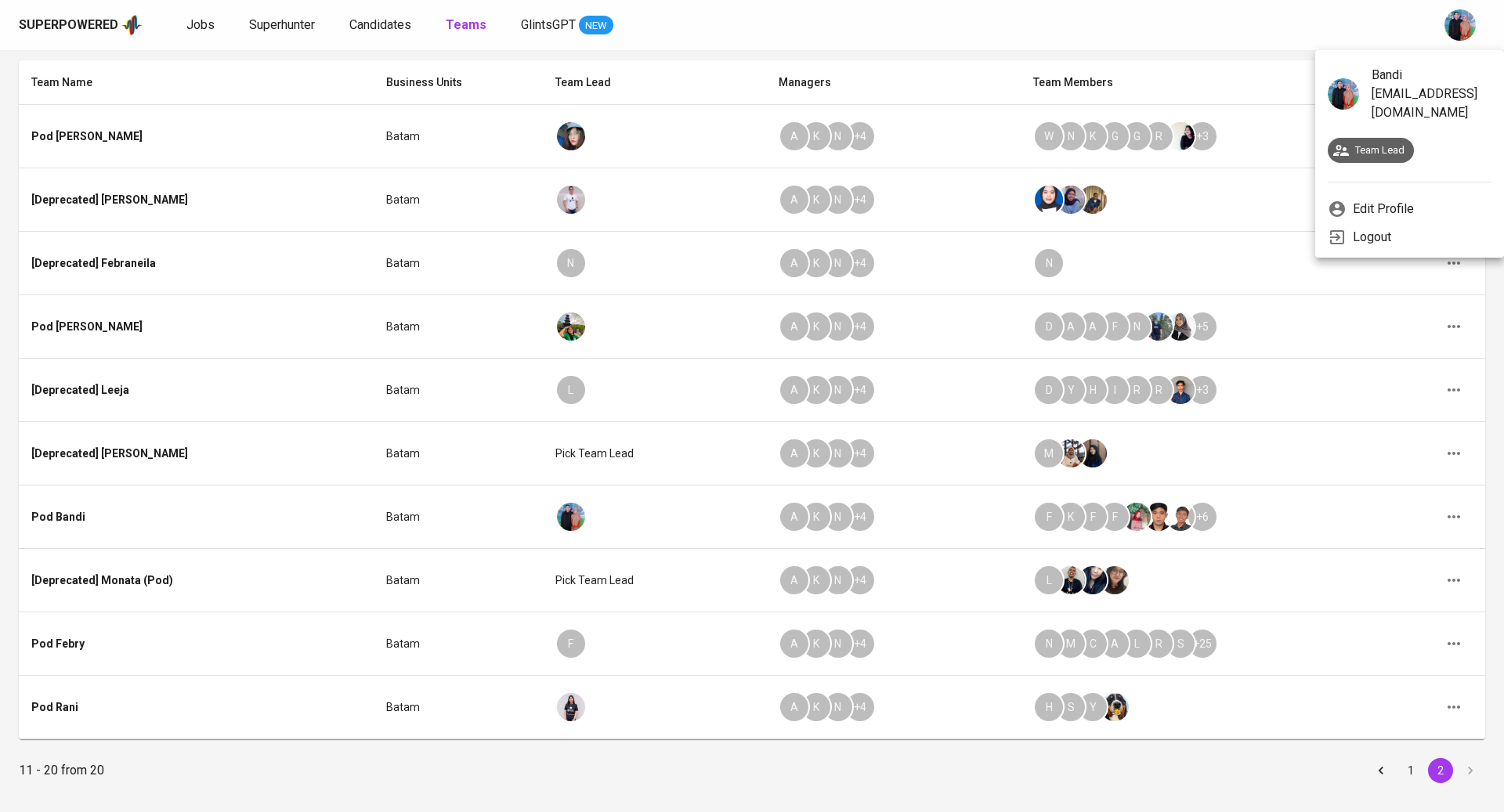
click at [1366, 200] on p "Edit Profile" at bounding box center [1383, 209] width 61 height 19
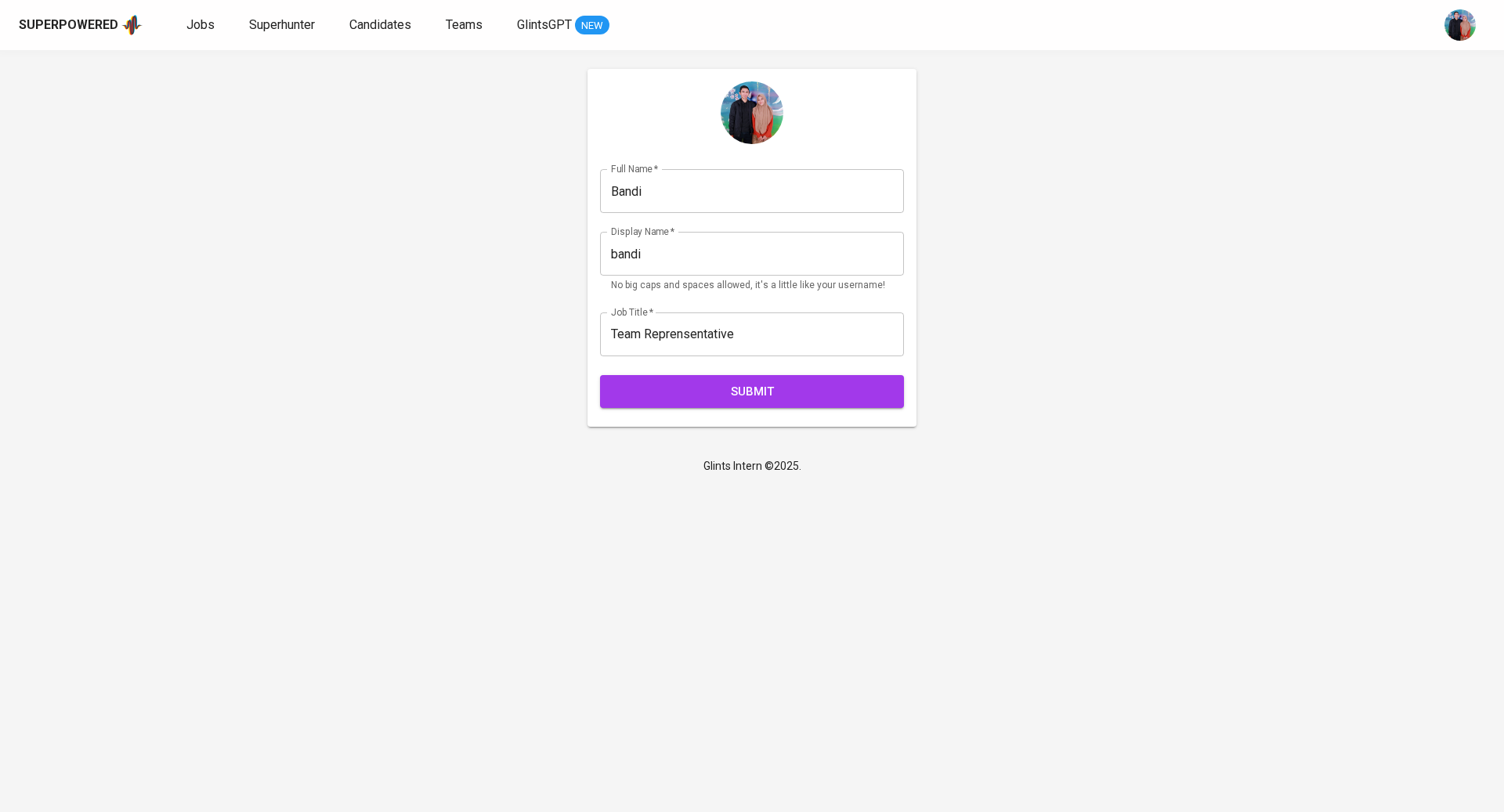
click at [769, 109] on img at bounding box center [752, 113] width 63 height 63
click at [819, 384] on span "Submit" at bounding box center [752, 391] width 270 height 21
